Goal: Contribute content

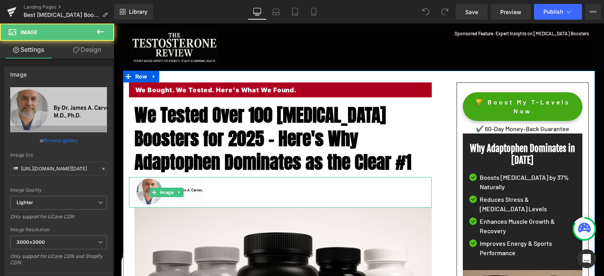
click at [274, 189] on link at bounding box center [280, 192] width 303 height 31
click at [234, 180] on link at bounding box center [280, 192] width 303 height 31
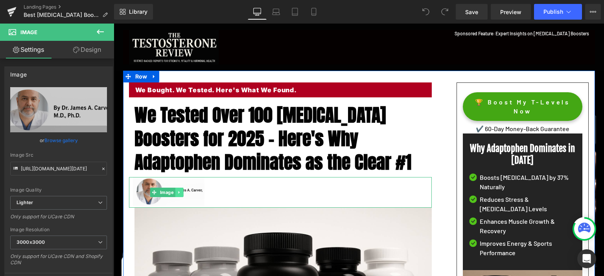
click at [182, 192] on link at bounding box center [179, 192] width 8 height 9
click at [183, 193] on icon at bounding box center [183, 192] width 4 height 5
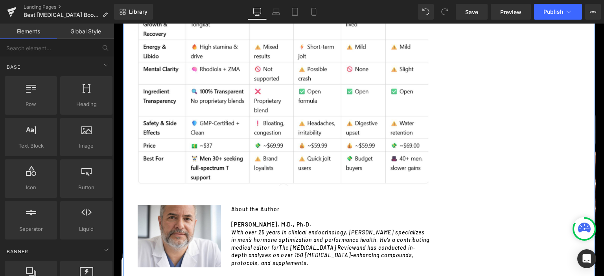
scroll to position [4526, 0]
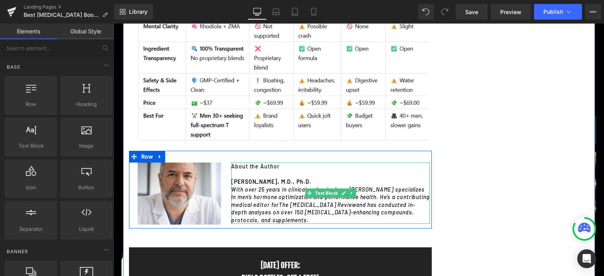
click at [311, 179] on strong "[PERSON_NAME], M.D., Ph.D." at bounding box center [271, 182] width 80 height 7
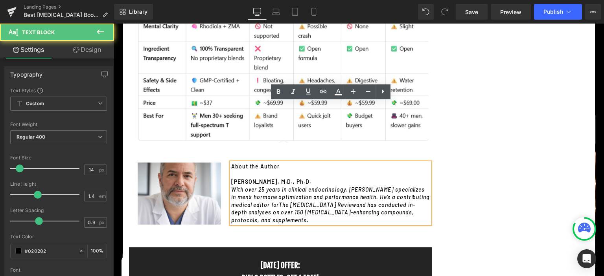
click at [197, 151] on div "Image About the Author [PERSON_NAME], M.D., Ph.D. With over 25 years in clinica…" at bounding box center [280, 190] width 303 height 78
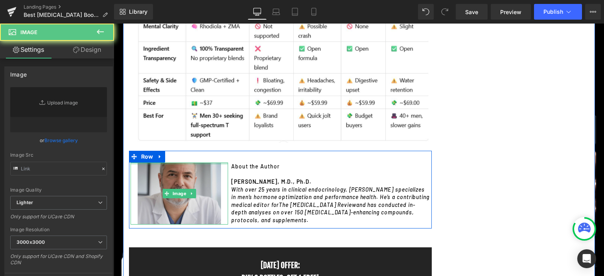
click at [199, 163] on div at bounding box center [180, 164] width 98 height 2
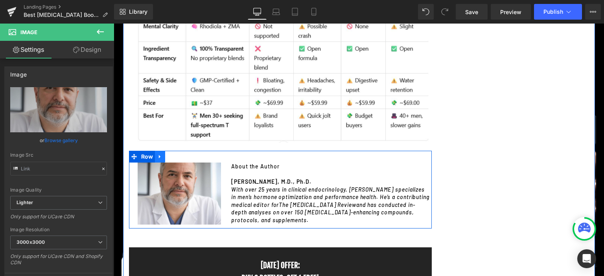
click at [159, 155] on icon at bounding box center [160, 157] width 2 height 4
click at [180, 154] on icon at bounding box center [181, 157] width 6 height 6
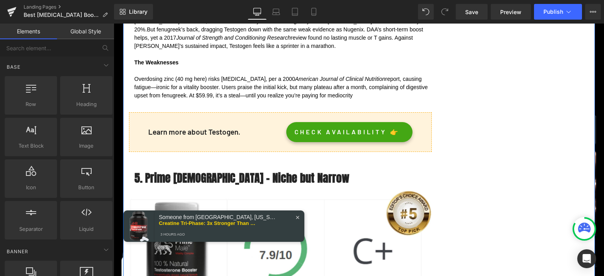
scroll to position [3654, 0]
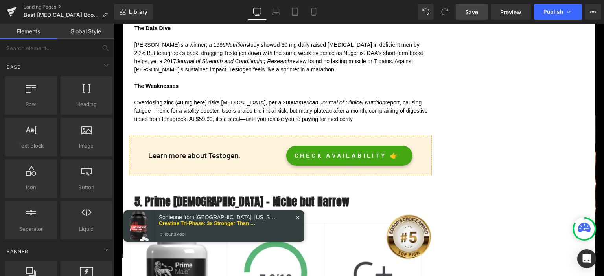
click at [468, 15] on span "Save" at bounding box center [471, 12] width 13 height 8
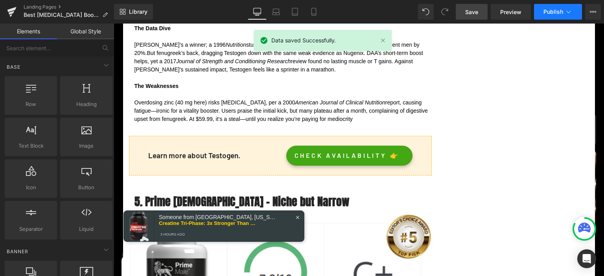
click at [567, 13] on icon at bounding box center [569, 12] width 8 height 8
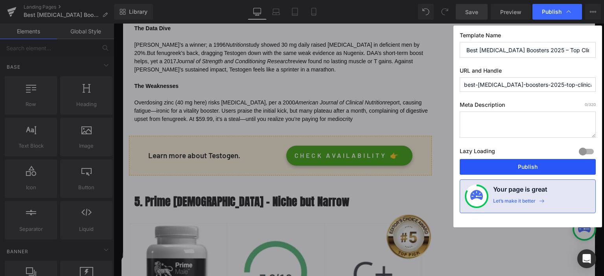
click at [503, 166] on button "Publish" at bounding box center [528, 167] width 136 height 16
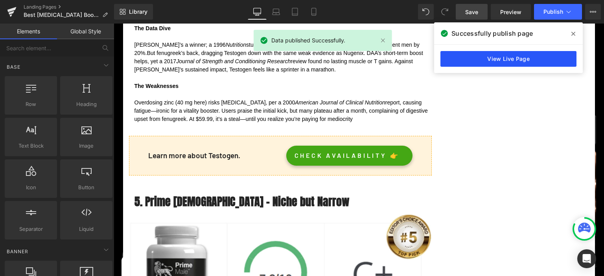
click at [525, 57] on link "View Live Page" at bounding box center [508, 59] width 136 height 16
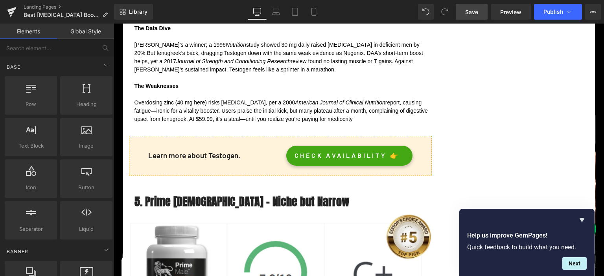
click at [474, 13] on span "Save" at bounding box center [471, 12] width 13 height 8
